Goal: Task Accomplishment & Management: Complete application form

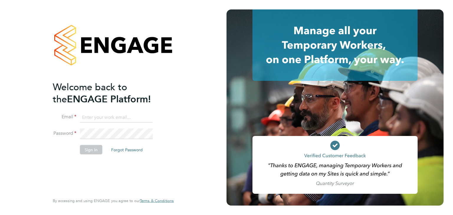
click at [127, 116] on input at bounding box center [116, 117] width 73 height 11
type input "edward.hayden@destination5.co.uk"
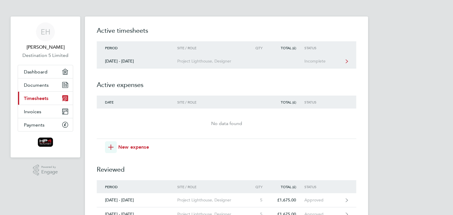
click at [203, 62] on div "Project Lighthouse, Designer" at bounding box center [211, 61] width 68 height 5
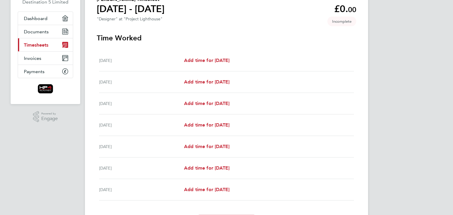
scroll to position [59, 0]
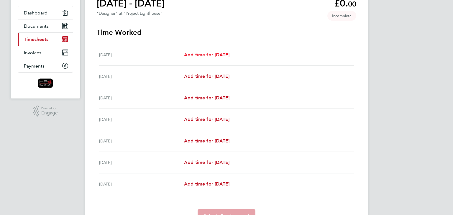
click at [205, 55] on span "Add time for Mon 22 Sep" at bounding box center [206, 55] width 45 height 6
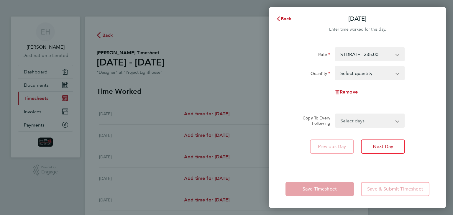
click at [397, 75] on app-icon-cross-button at bounding box center [400, 73] width 7 height 13
click at [397, 73] on select "Select quantity 0.5 1" at bounding box center [366, 73] width 61 height 13
select select "1"
click at [336, 67] on select "Select quantity 0.5 1" at bounding box center [366, 73] width 61 height 13
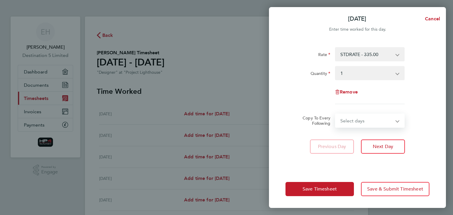
click at [362, 122] on select "Select days Day Weekday (Mon-Fri) Weekend (Sat-Sun) Tuesday Wednesday Thursday …" at bounding box center [367, 120] width 62 height 13
select select "WEEKDAY"
click at [336, 114] on select "Select days Day Weekday (Mon-Fri) Weekend (Sat-Sun) Tuesday Wednesday Thursday …" at bounding box center [367, 120] width 62 height 13
select select "2025-09-28"
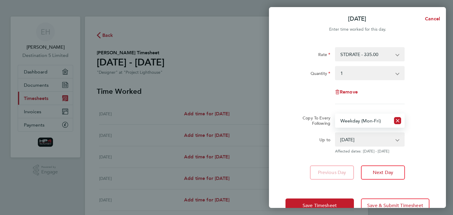
scroll to position [16, 0]
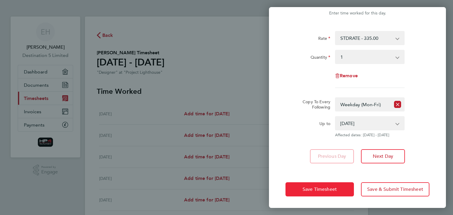
click at [327, 190] on span "Save Timesheet" at bounding box center [320, 190] width 34 height 6
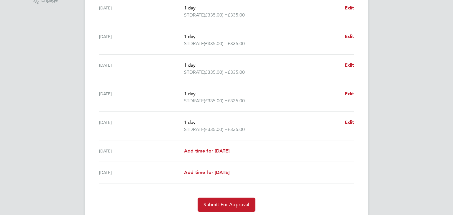
scroll to position [177, 0]
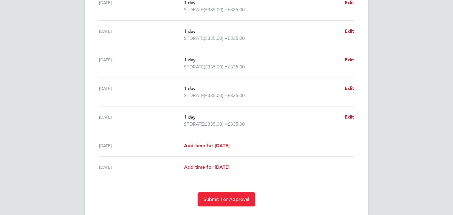
click at [229, 202] on span "Submit For Approval" at bounding box center [227, 200] width 46 height 6
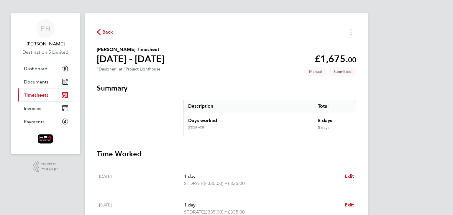
scroll to position [0, 0]
